Goal: Information Seeking & Learning: Check status

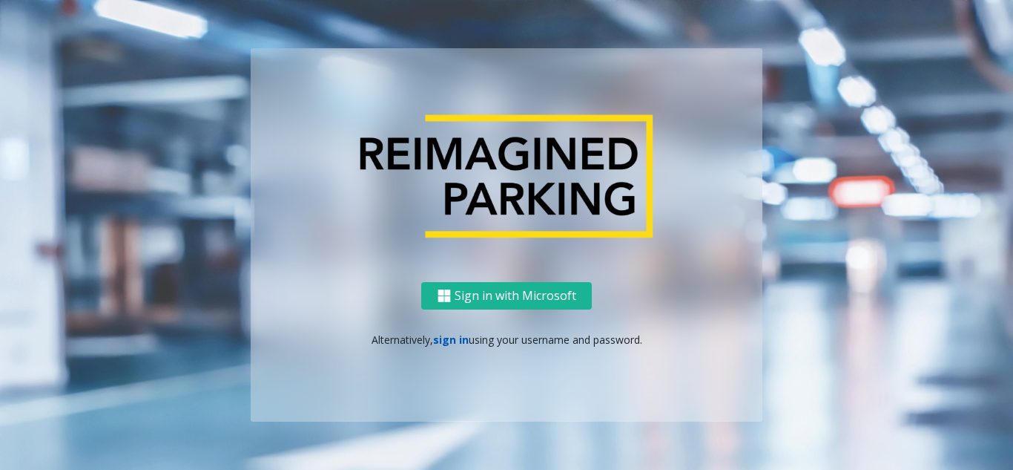
click at [454, 335] on link "sign in" at bounding box center [451, 339] width 36 height 14
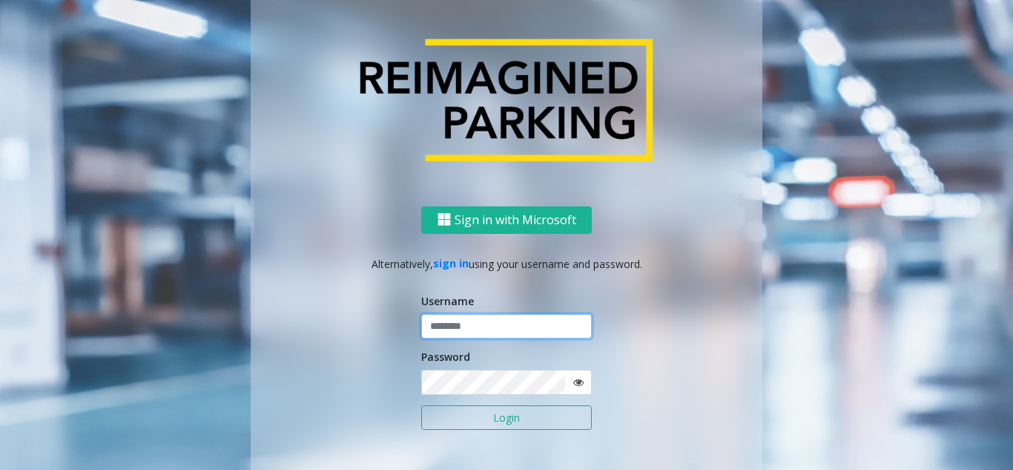
type input "**********"
click at [484, 420] on button "Login" at bounding box center [506, 417] width 171 height 25
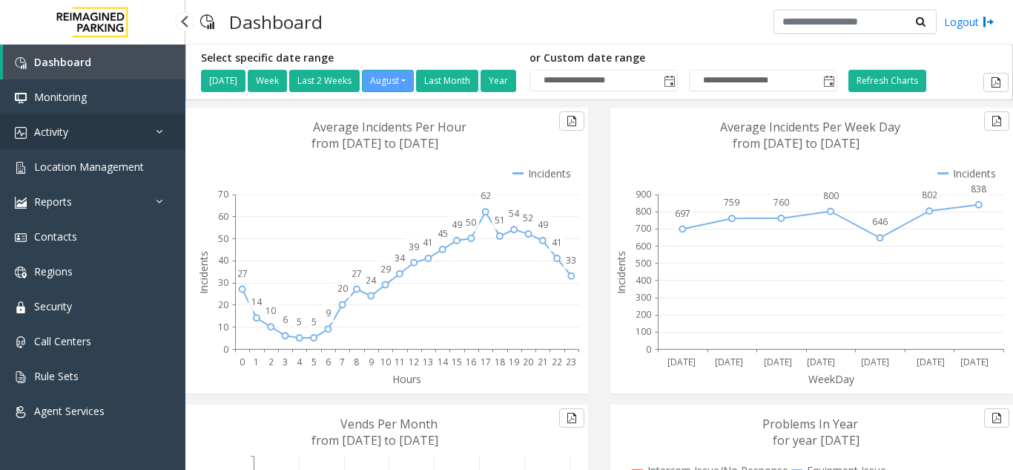
click at [73, 132] on link "Activity" at bounding box center [92, 131] width 185 height 35
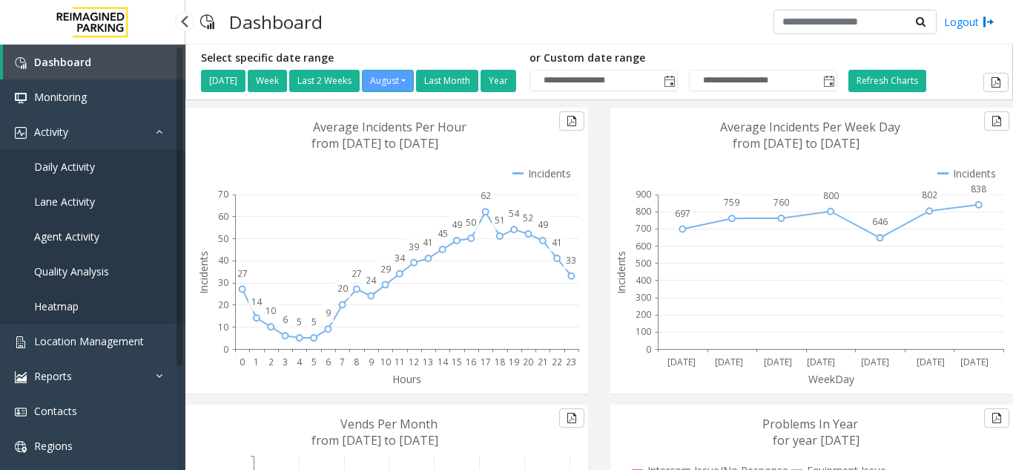
click at [78, 236] on span "Agent Activity" at bounding box center [66, 236] width 65 height 14
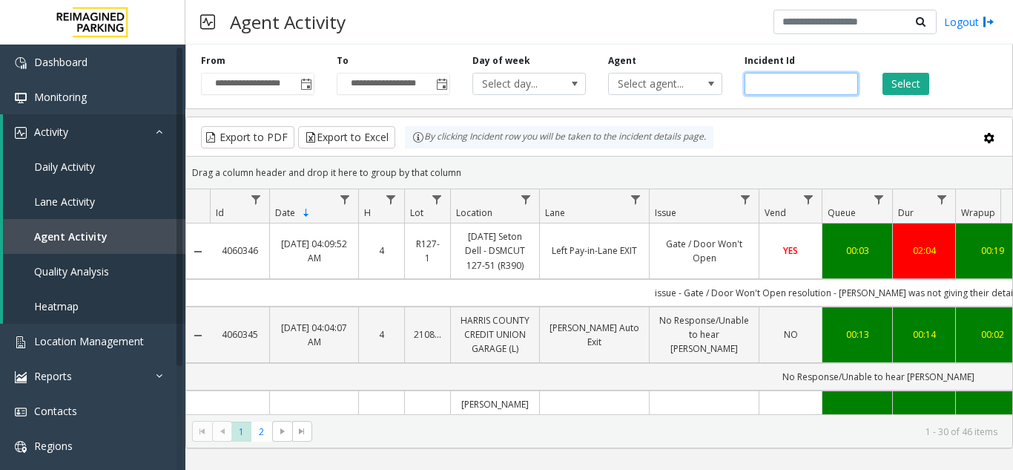
click at [767, 82] on input "number" at bounding box center [801, 84] width 113 height 22
paste input "*******"
type input "*******"
click at [912, 87] on button "Select" at bounding box center [906, 84] width 47 height 22
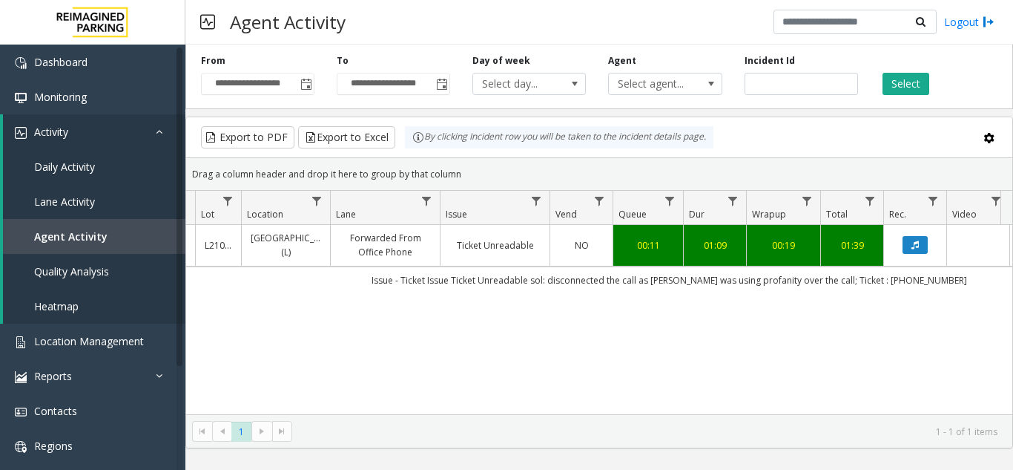
scroll to position [0, 224]
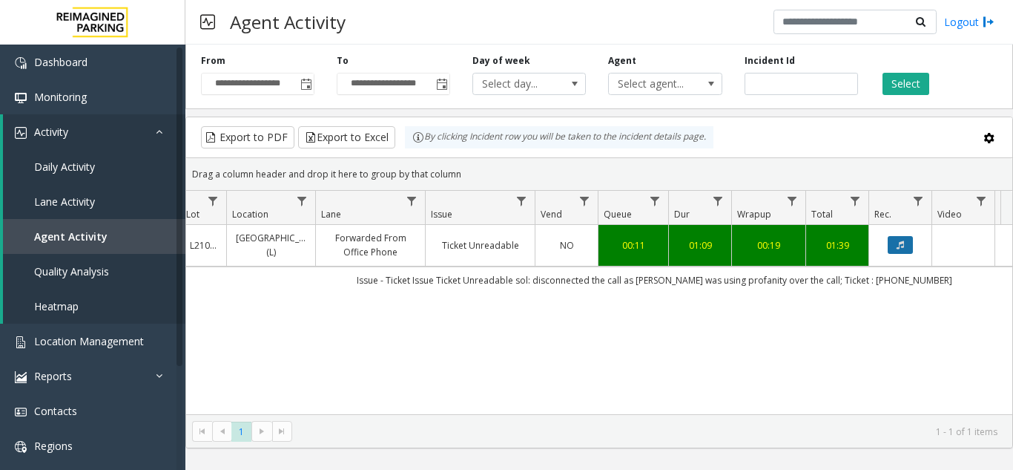
click at [901, 236] on button "Data table" at bounding box center [900, 245] width 25 height 18
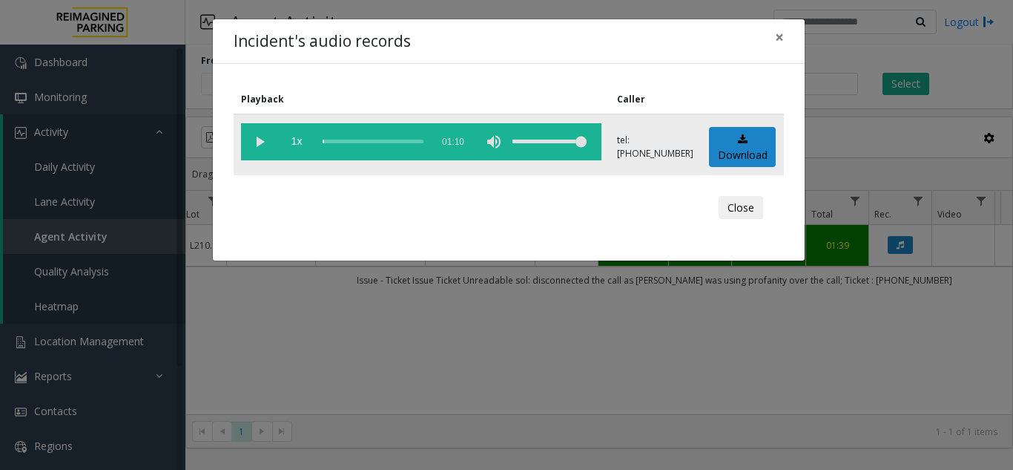
click at [257, 138] on vg-play-pause at bounding box center [259, 141] width 37 height 37
click at [357, 140] on div "scrub bar" at bounding box center [373, 141] width 101 height 37
click at [346, 143] on div "scrub bar" at bounding box center [373, 141] width 101 height 37
click at [323, 143] on div "scrub bar" at bounding box center [373, 141] width 101 height 37
click at [262, 143] on vg-play-pause at bounding box center [259, 141] width 37 height 37
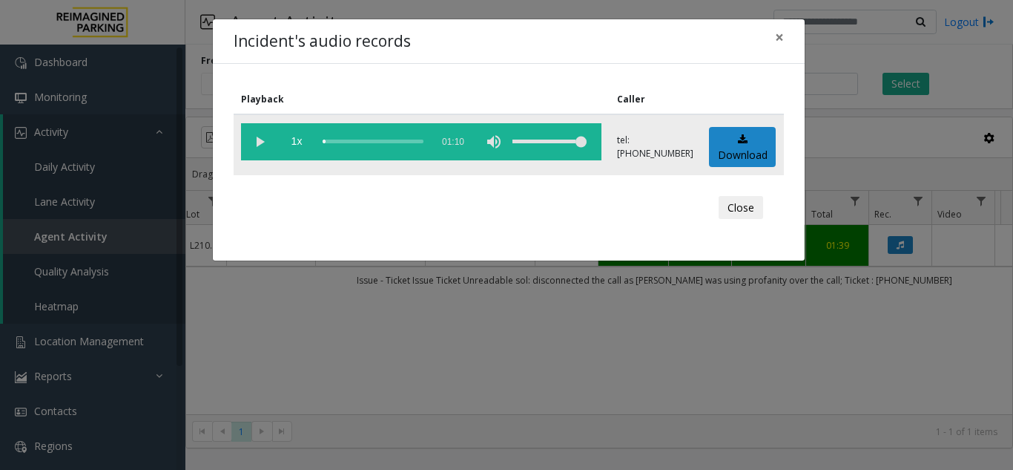
click at [262, 143] on vg-play-pause at bounding box center [259, 141] width 37 height 37
